Goal: Task Accomplishment & Management: Manage account settings

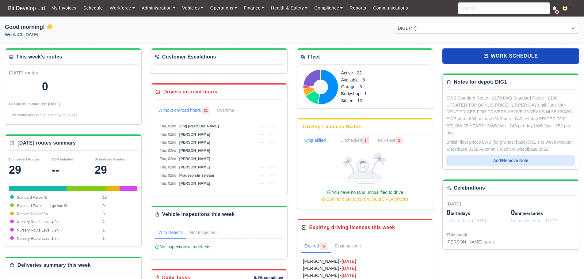
select select "2"
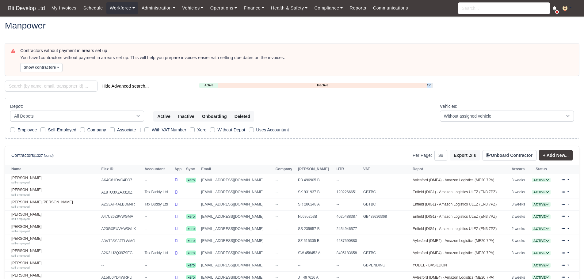
select select "25"
click at [51, 86] on input "search" at bounding box center [51, 86] width 93 height 11
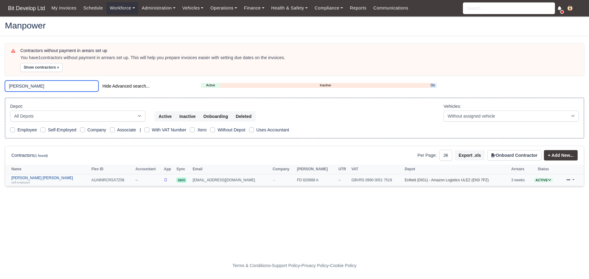
type input "erikson"
click at [45, 179] on link "Erikson Francisco Afonso self-employed" at bounding box center [49, 180] width 77 height 9
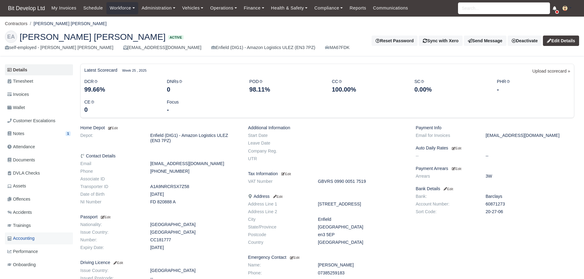
click at [34, 239] on span "Accounting" at bounding box center [20, 238] width 27 height 7
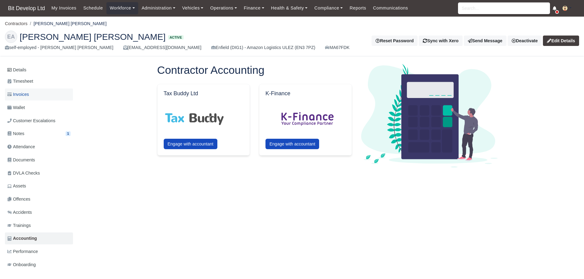
click at [25, 94] on span "Invoices" at bounding box center [17, 94] width 21 height 7
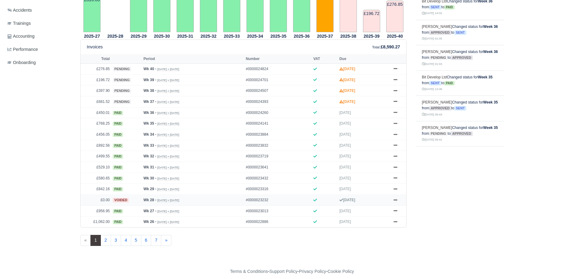
scroll to position [208, 0]
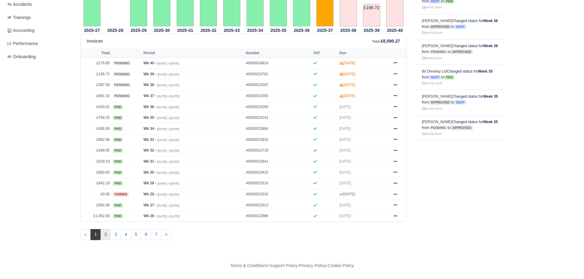
click at [106, 235] on link "2" at bounding box center [106, 234] width 10 height 11
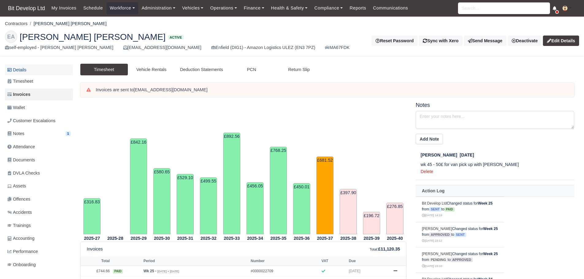
click at [21, 69] on link "Details" at bounding box center [39, 69] width 68 height 11
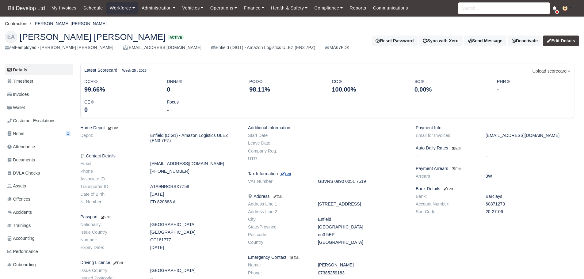
click at [291, 174] on small "Edit" at bounding box center [286, 174] width 10 height 4
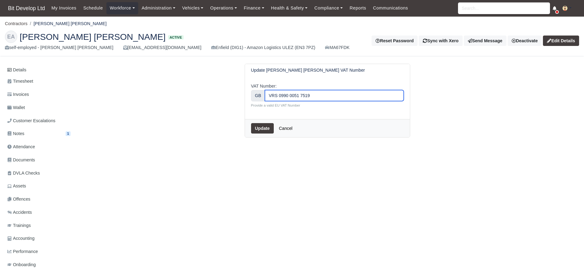
drag, startPoint x: 314, startPoint y: 99, endPoint x: 259, endPoint y: 90, distance: 55.4
click at [259, 90] on div "VAT Number: GB VRS 0990 0051 7519 Provide a valid EU VAT Number" at bounding box center [327, 95] width 153 height 25
paste input "481221514"
type input "481221514"
click at [267, 128] on button "Update" at bounding box center [262, 128] width 23 height 10
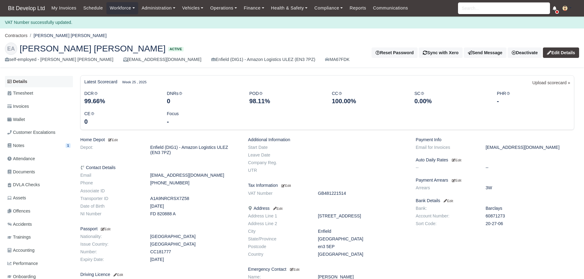
click at [26, 82] on link "Details" at bounding box center [39, 81] width 68 height 11
